Goal: Communication & Community: Answer question/provide support

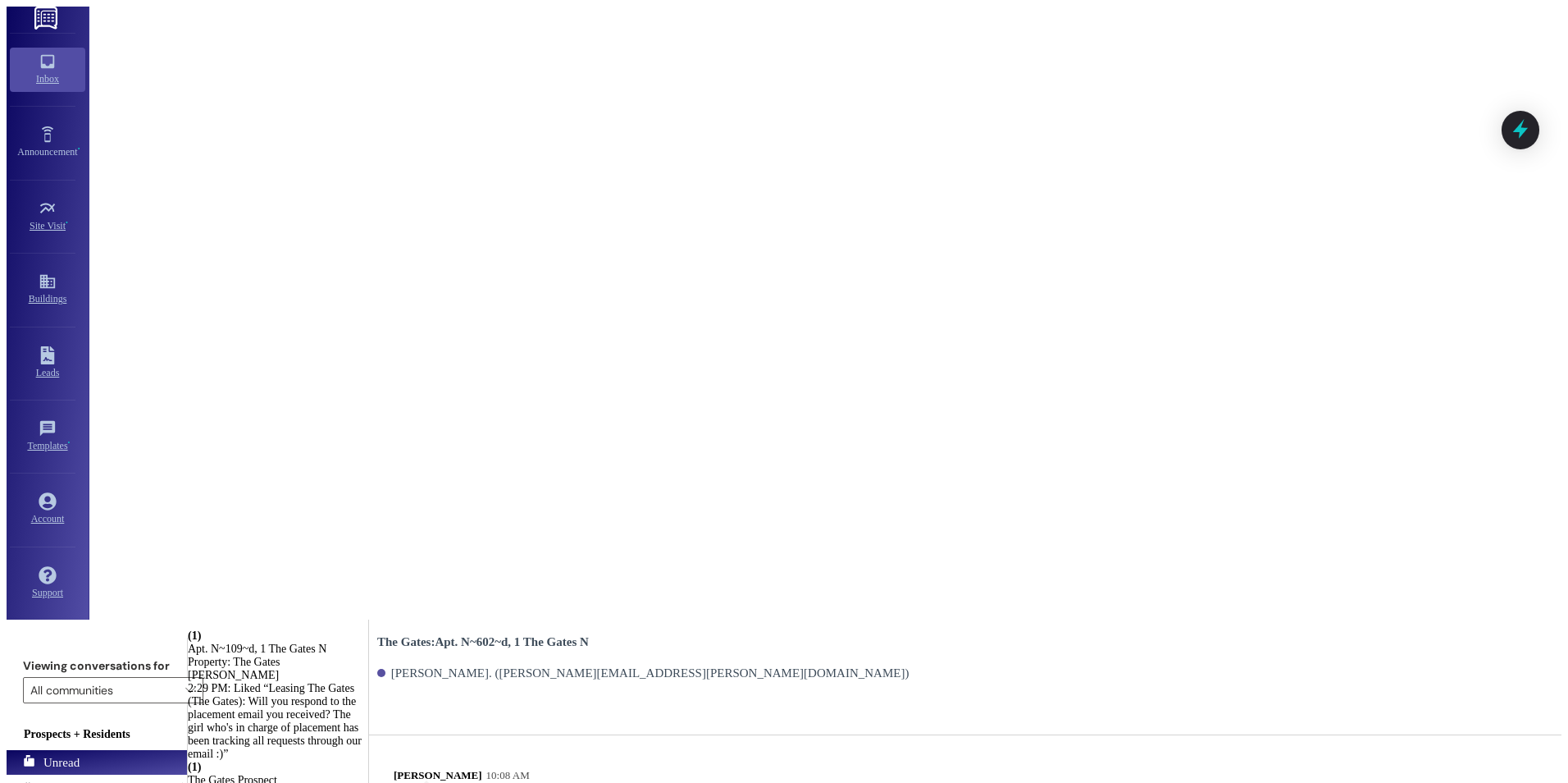
scroll to position [46245, 0]
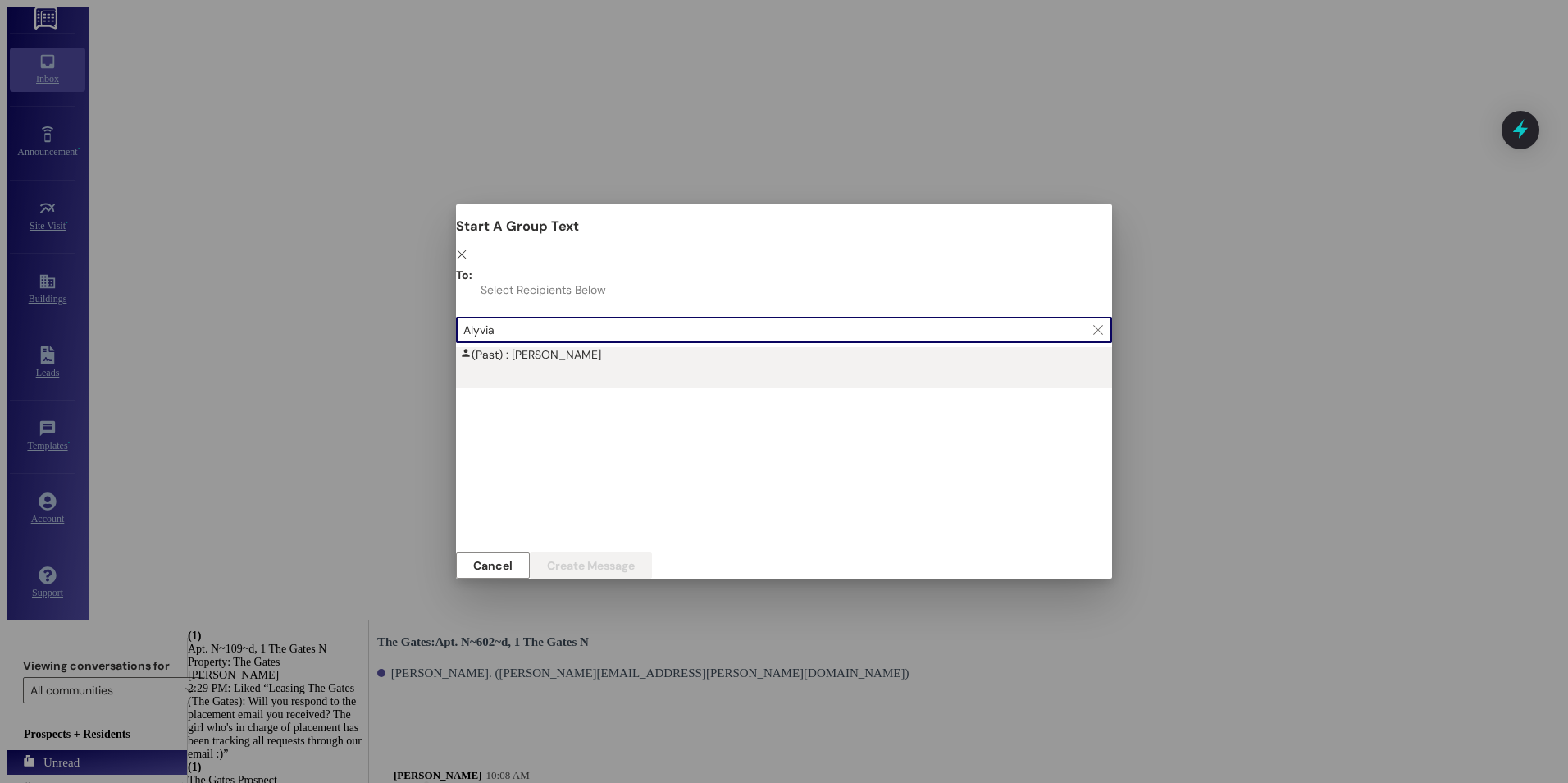
type input "Alyvia"
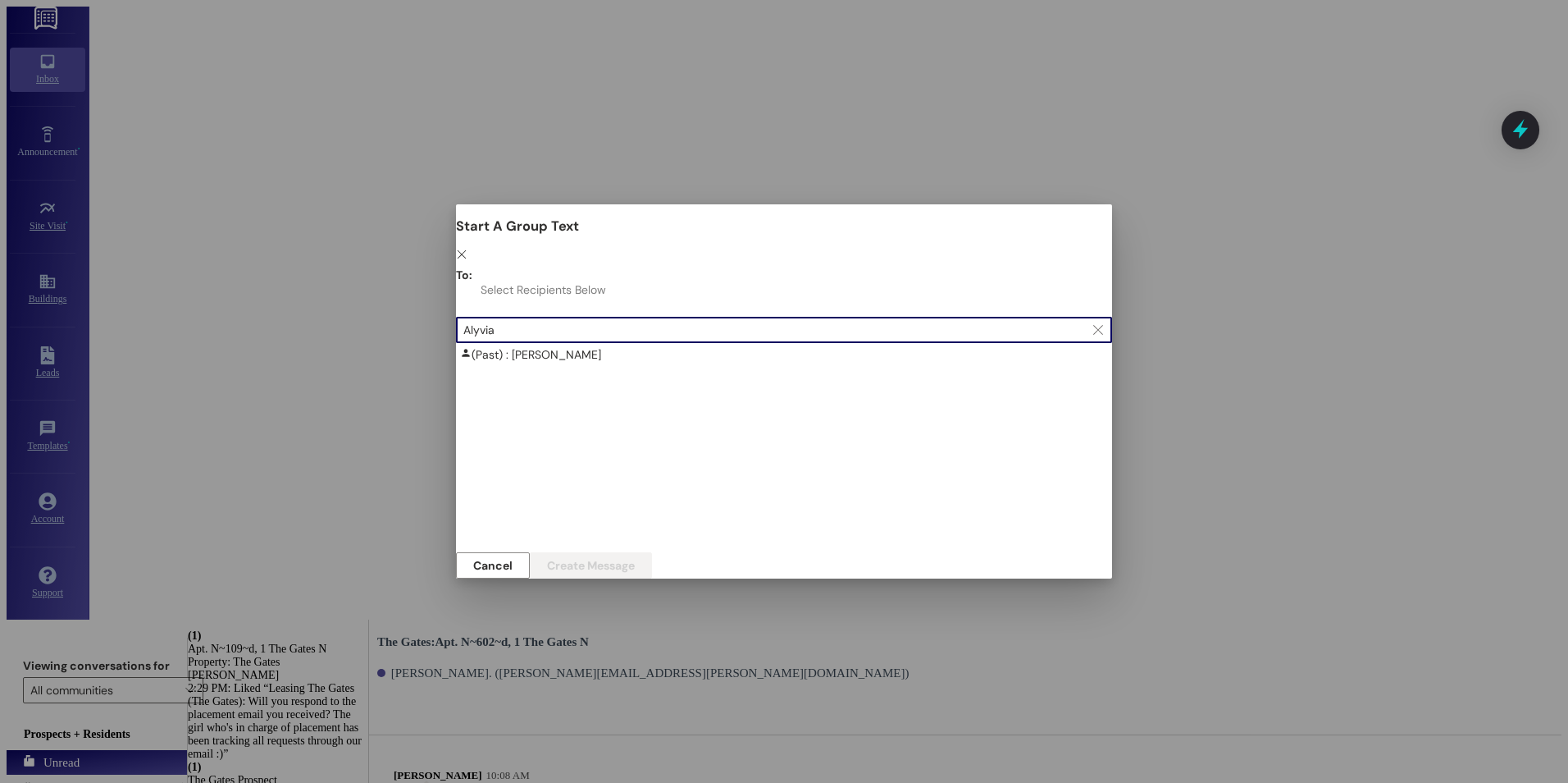
click at [619, 347] on div "(Past) : [PERSON_NAME]" at bounding box center [788, 354] width 656 height 15
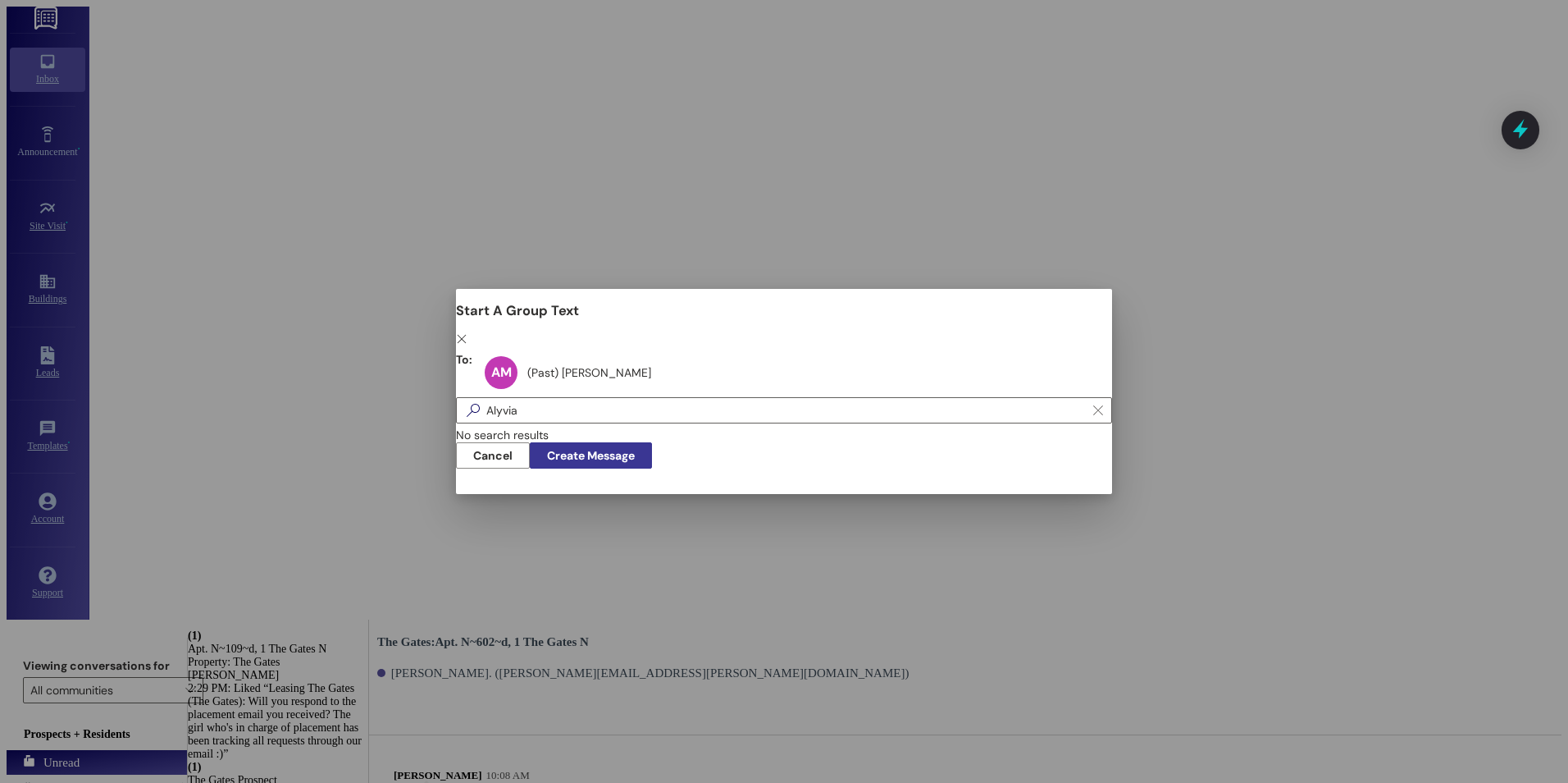
click at [635, 454] on span "Create Message" at bounding box center [591, 455] width 88 height 11
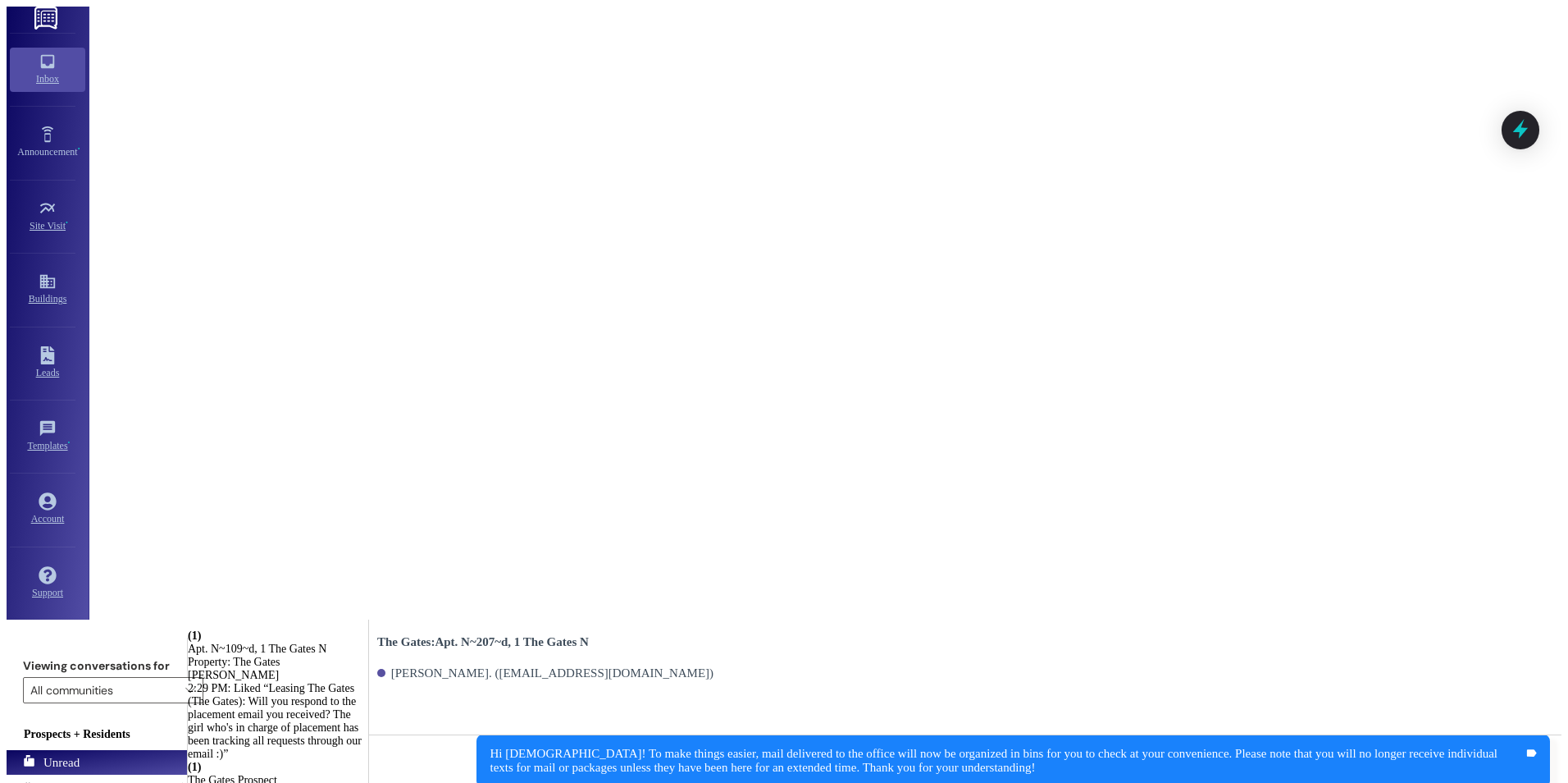
scroll to position [40738, 0]
click at [364, 669] on div "[PERSON_NAME]" at bounding box center [278, 675] width 180 height 13
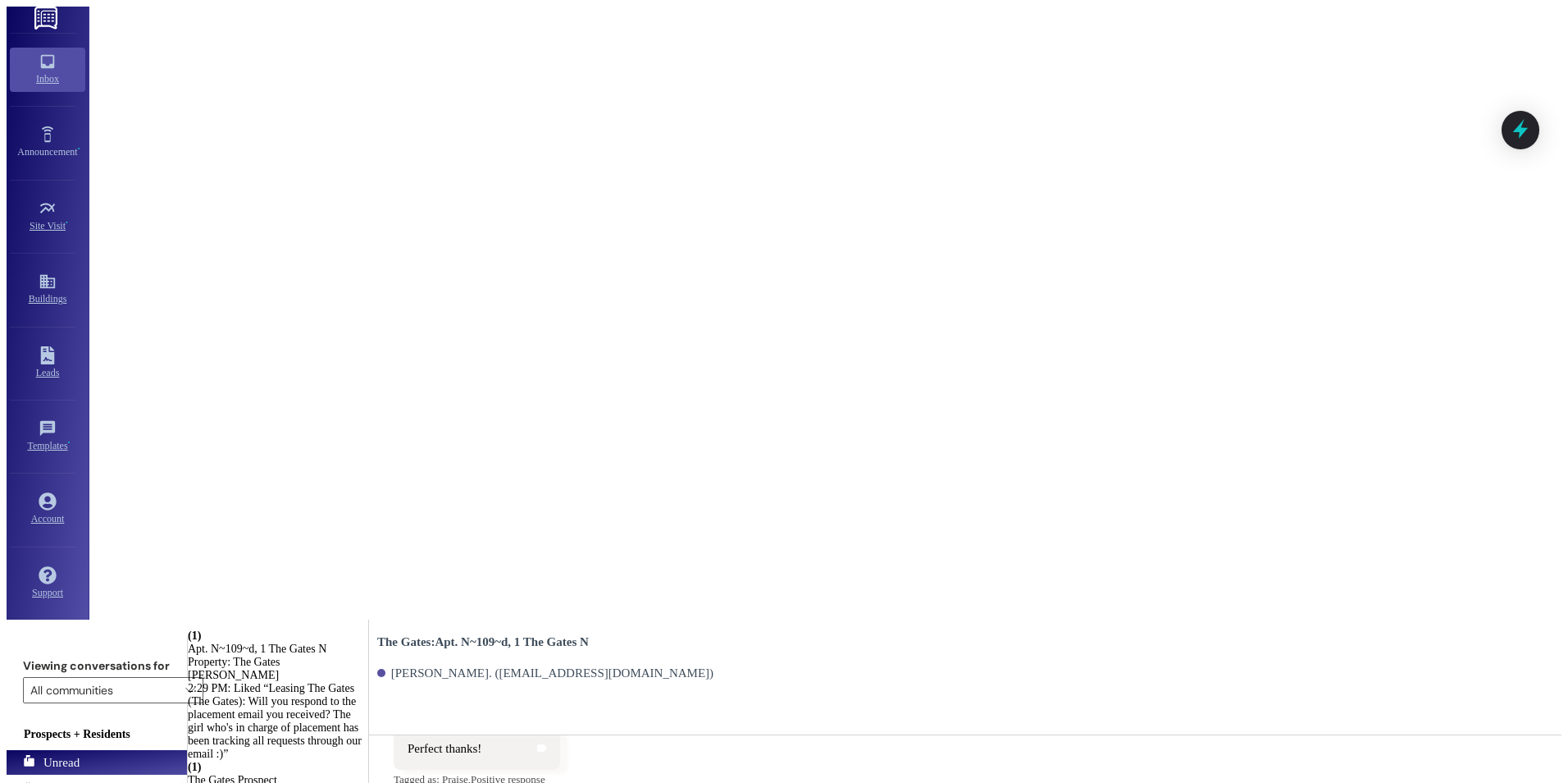
scroll to position [72120, 0]
drag, startPoint x: 878, startPoint y: 742, endPoint x: 889, endPoint y: 762, distance: 22.8
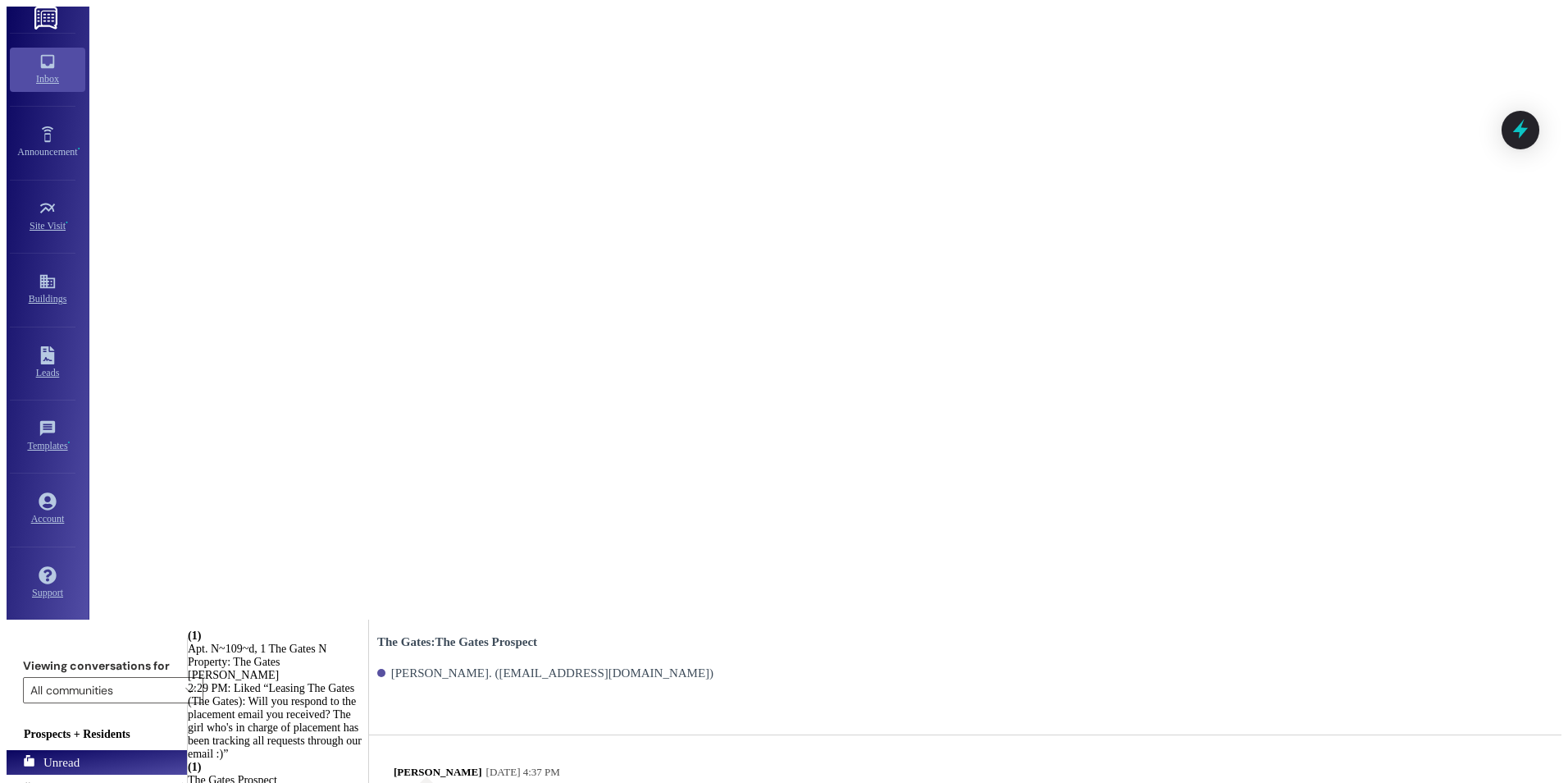
type textarea "a"
type textarea "A direct email would be great!"
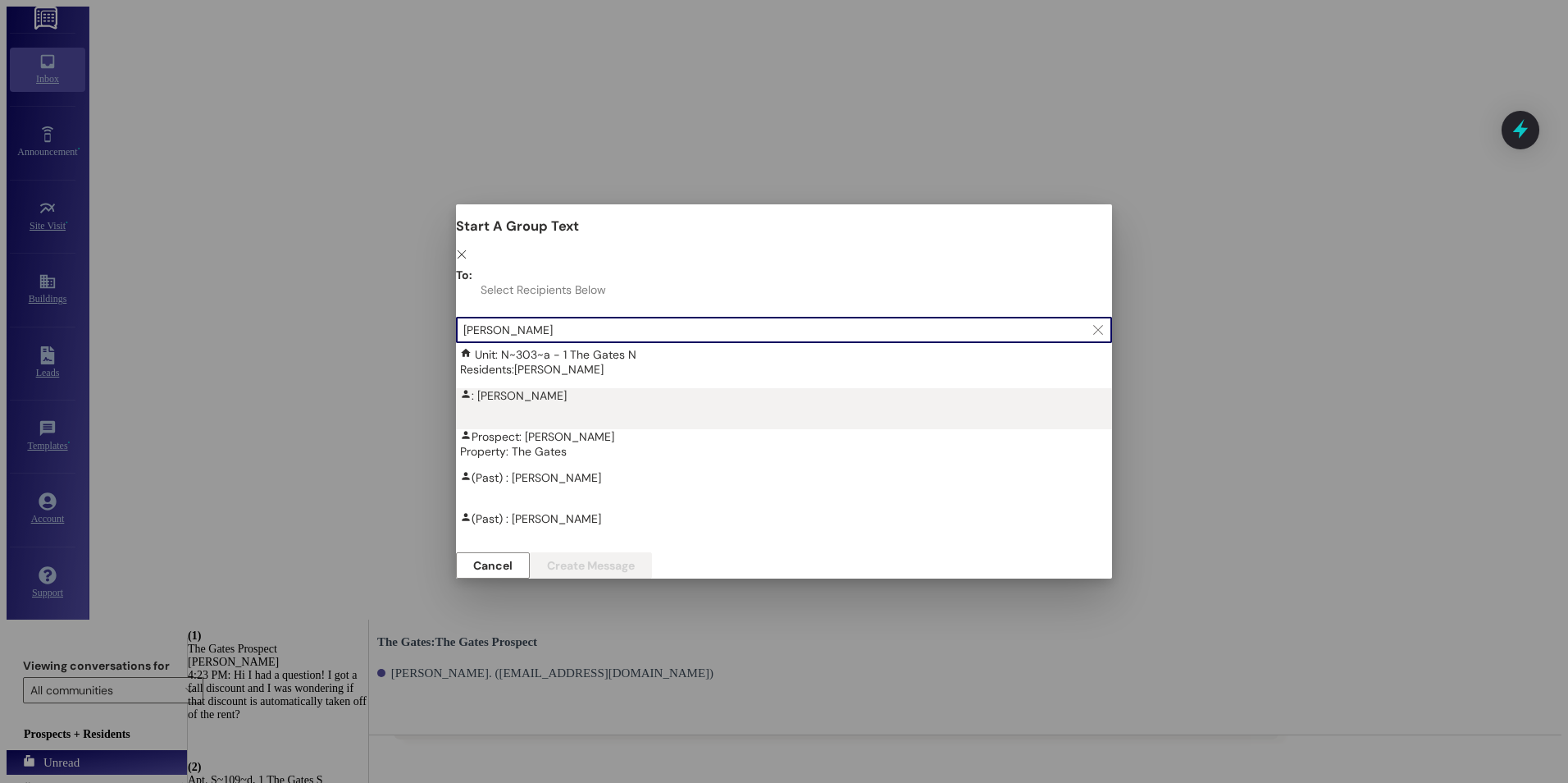
type input "[PERSON_NAME]"
click at [488, 388] on div ": [PERSON_NAME]" at bounding box center [788, 395] width 656 height 15
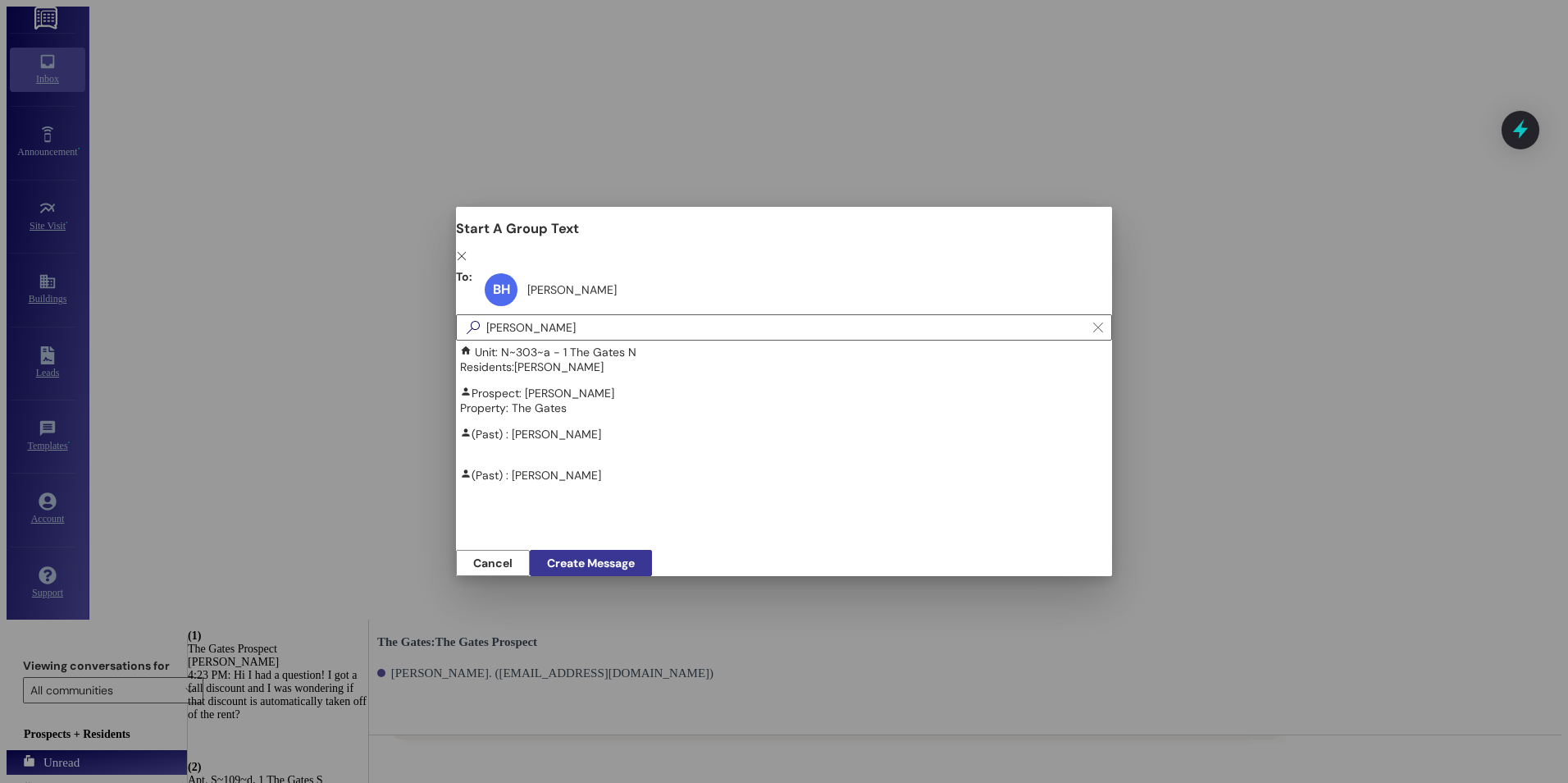
click at [652, 549] on button "Create Message" at bounding box center [590, 562] width 122 height 26
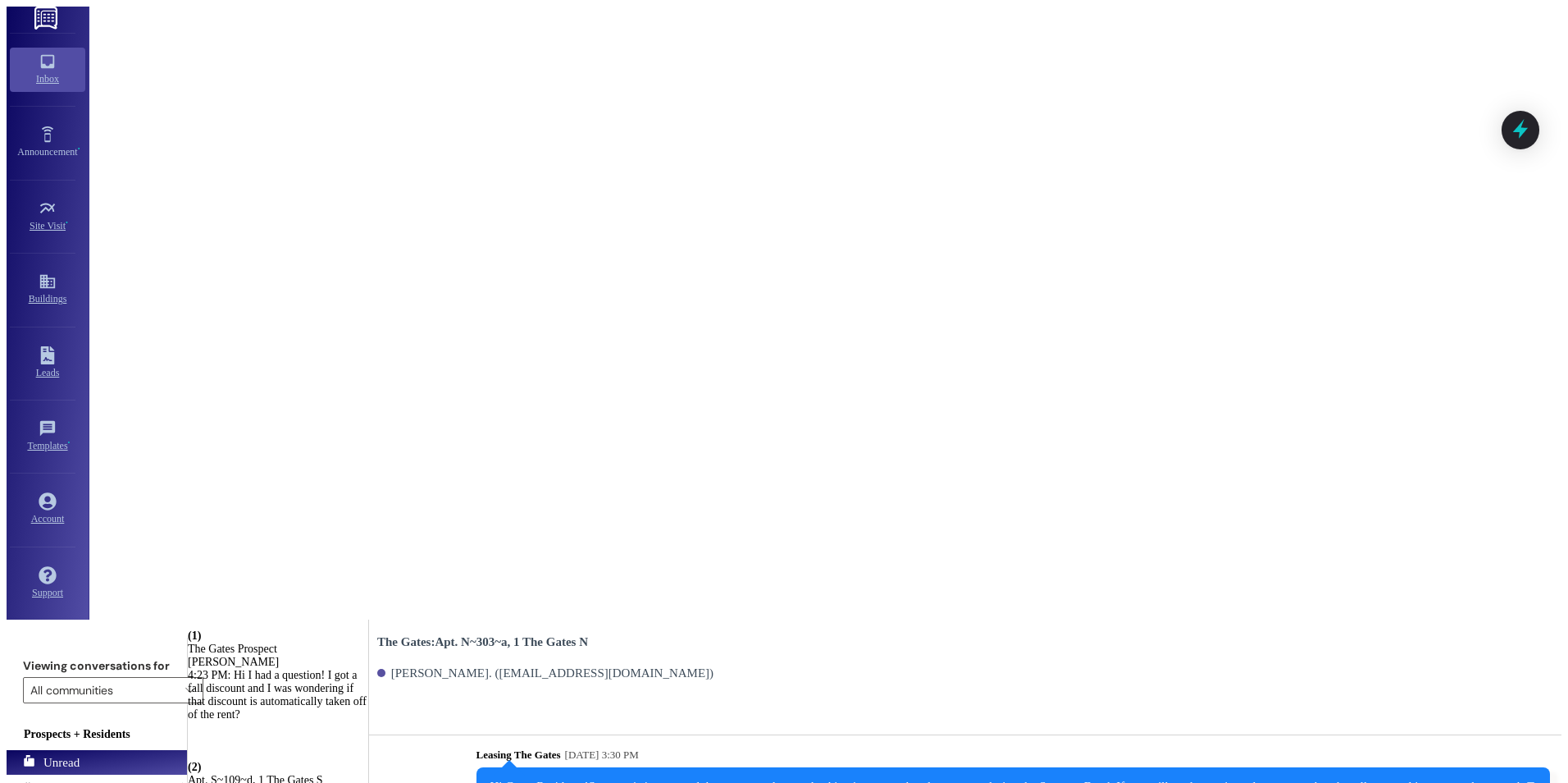
scroll to position [6609, 0]
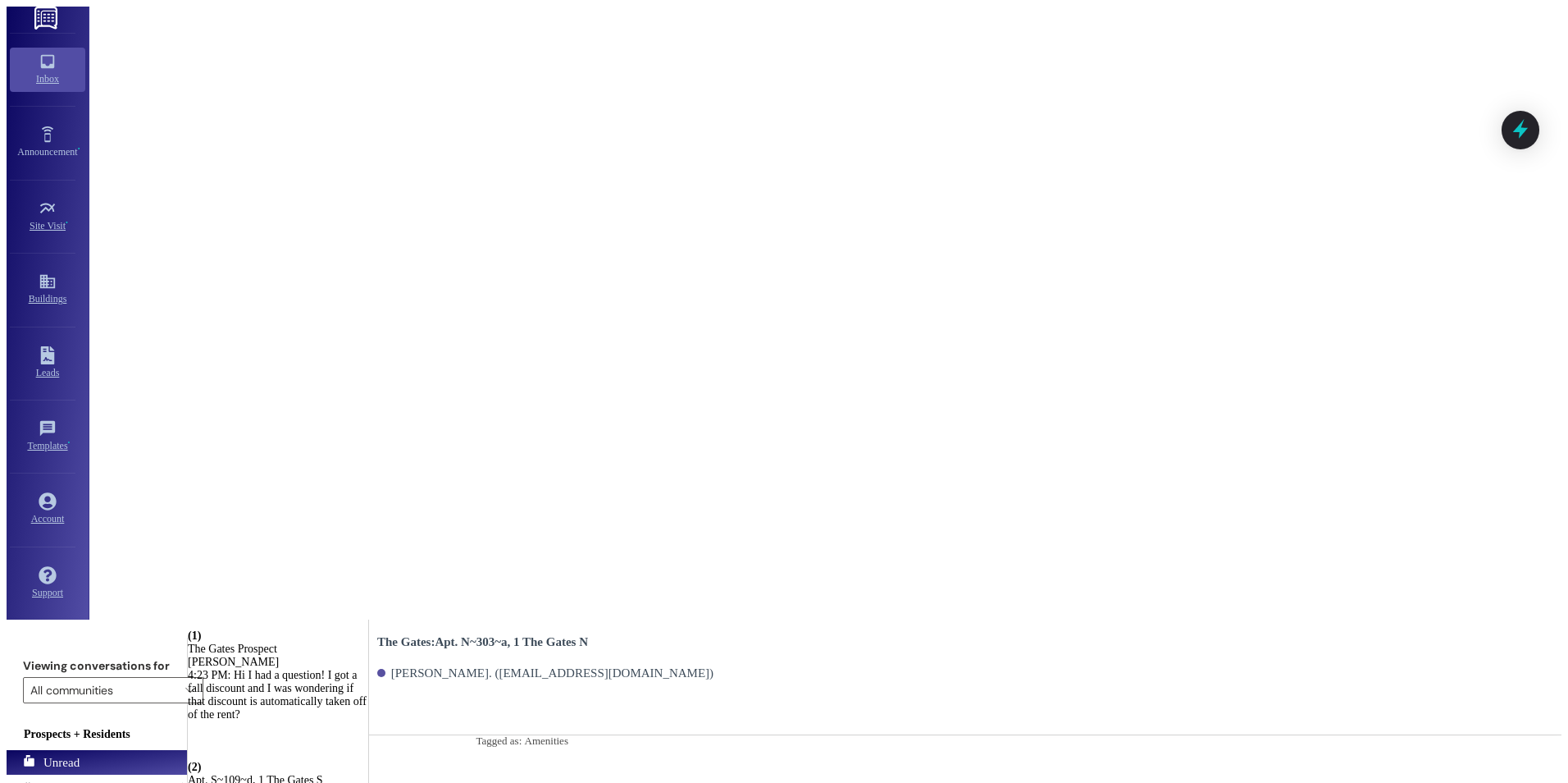
type textarea "A"
type textarea "Hey [PERSON_NAME]! This is [PERSON_NAME] with The Gates! We found you a buyer! …"
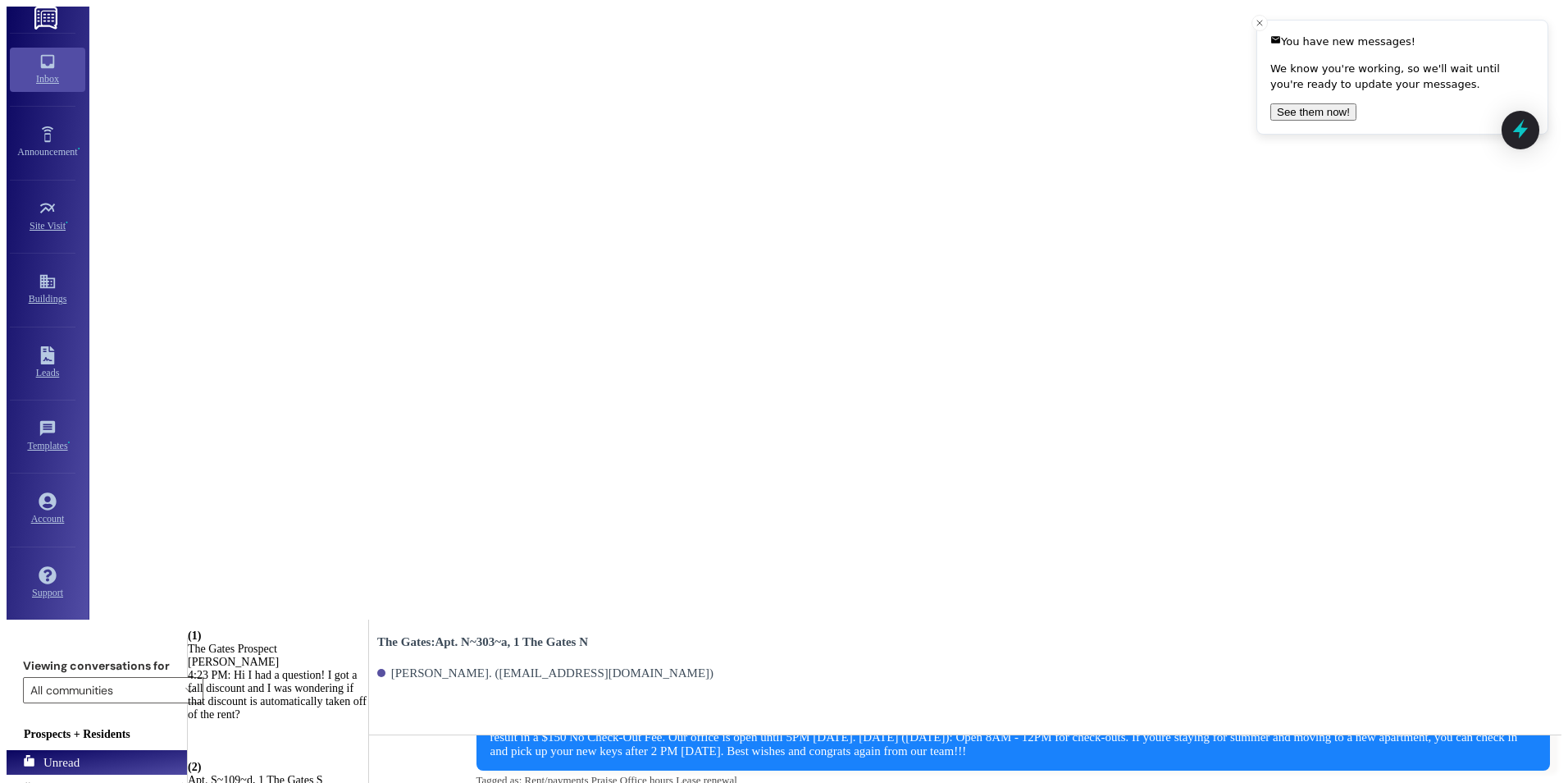
scroll to position [6839, 0]
click at [1254, 18] on icon "Close toast" at bounding box center [1259, 23] width 10 height 10
